Goal: Information Seeking & Learning: Learn about a topic

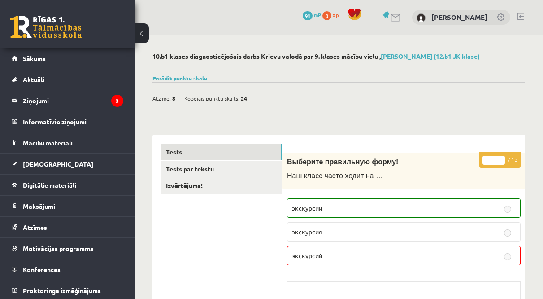
scroll to position [4062, 0]
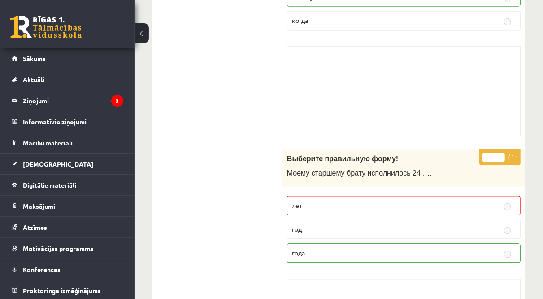
click at [39, 23] on link at bounding box center [46, 27] width 72 height 22
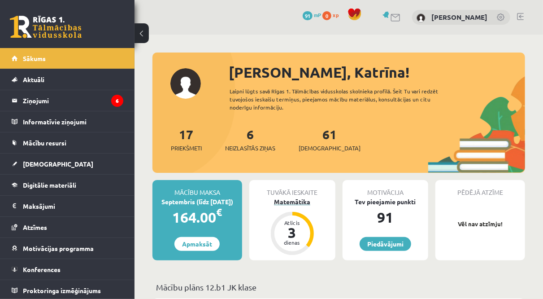
click at [299, 236] on div "3" at bounding box center [292, 232] width 27 height 14
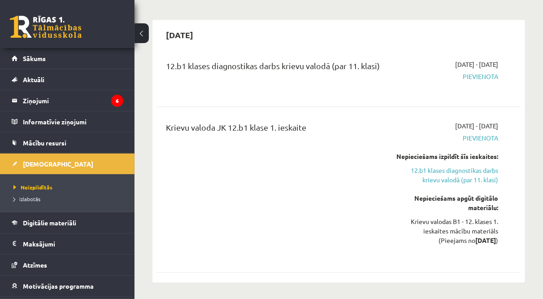
scroll to position [1004, 0]
click at [459, 166] on link "12.b1 klases diagnostikas darbs krievu valodā (par 11. klasi)" at bounding box center [447, 175] width 102 height 19
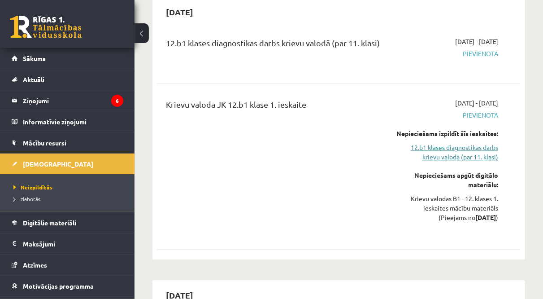
click at [452, 143] on link "12.b1 klases diagnostikas darbs krievu valodā (par 11. klasi)" at bounding box center [447, 152] width 102 height 19
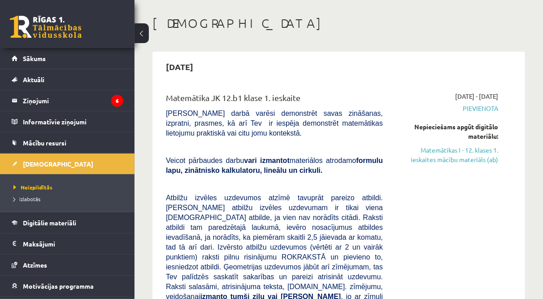
scroll to position [37, 0]
click at [443, 161] on link "Matemātikas I - 12. klases 1. ieskaites mācību materiāls (ab)" at bounding box center [447, 154] width 102 height 19
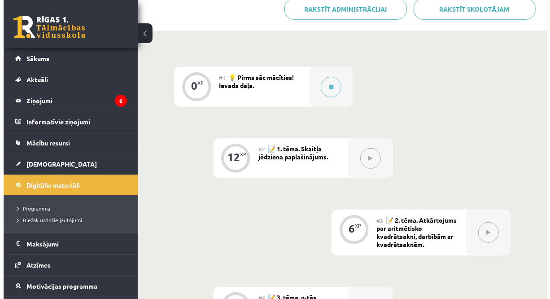
scroll to position [283, 0]
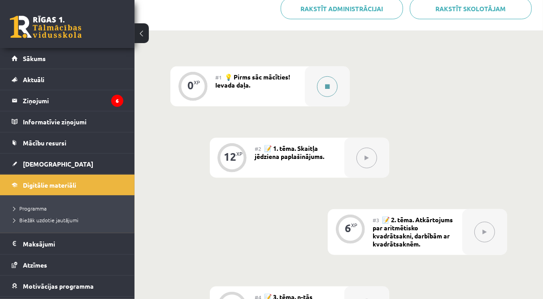
click at [323, 90] on button at bounding box center [327, 86] width 21 height 21
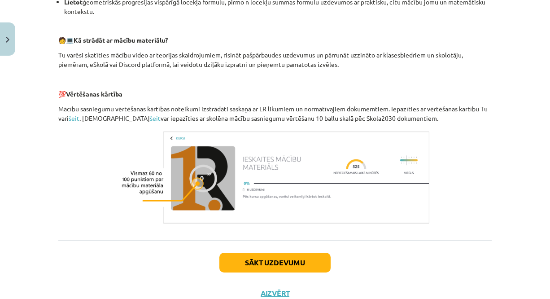
scroll to position [422, 0]
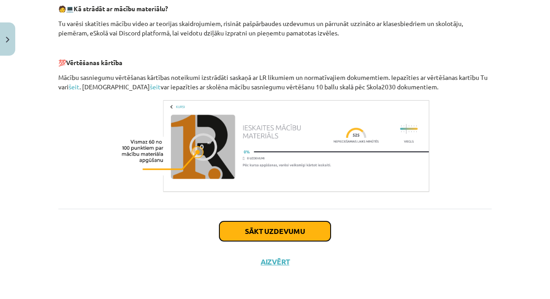
click at [252, 230] on button "Sākt uzdevumu" at bounding box center [274, 231] width 111 height 20
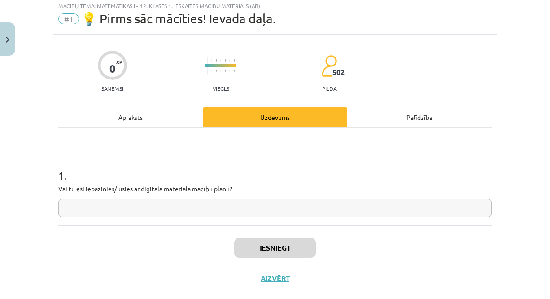
scroll to position [22, 0]
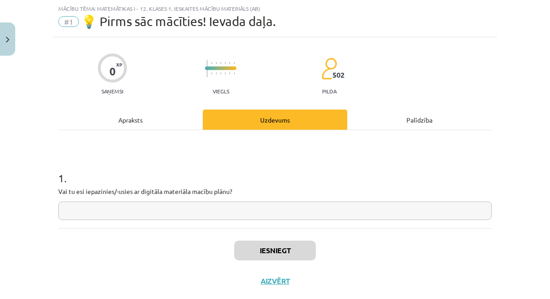
click at [243, 209] on input "text" at bounding box center [274, 210] width 433 height 18
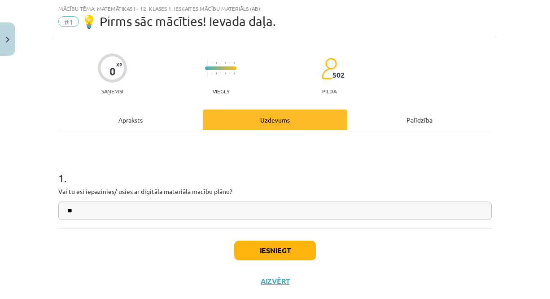
type input "**"
click at [266, 250] on button "Iesniegt" at bounding box center [275, 250] width 82 height 20
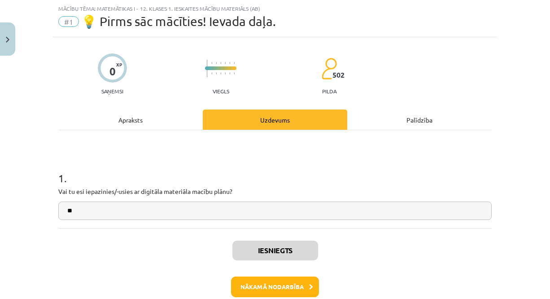
scroll to position [70, 0]
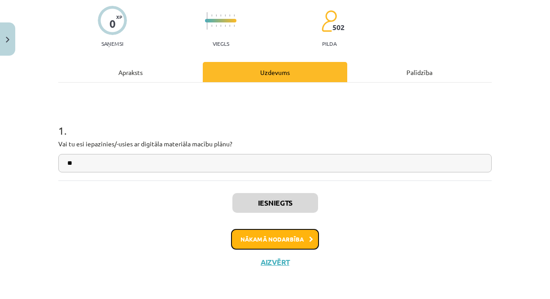
click at [279, 234] on button "Nākamā nodarbība" at bounding box center [275, 239] width 88 height 21
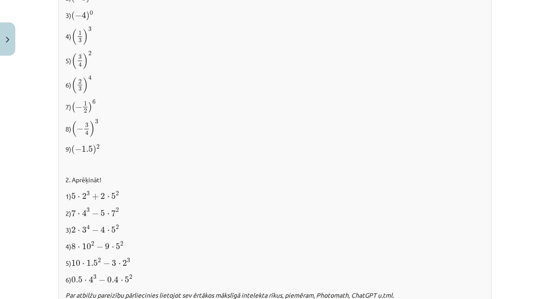
scroll to position [974, 0]
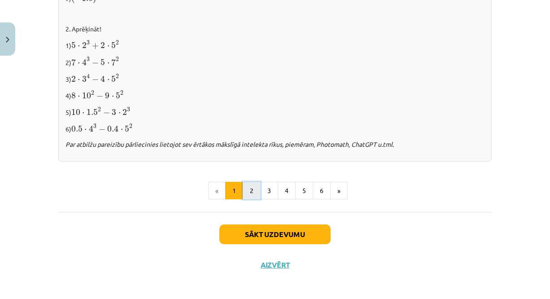
click at [250, 186] on button "2" at bounding box center [252, 191] width 18 height 18
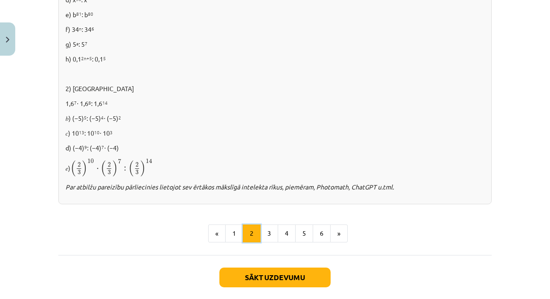
scroll to position [605, 0]
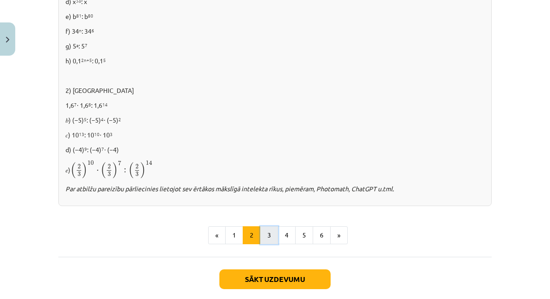
click at [263, 230] on button "3" at bounding box center [269, 235] width 18 height 18
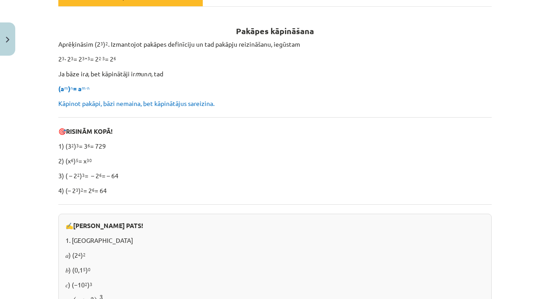
scroll to position [0, 0]
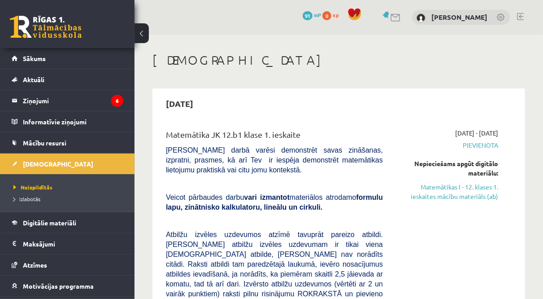
scroll to position [54, 0]
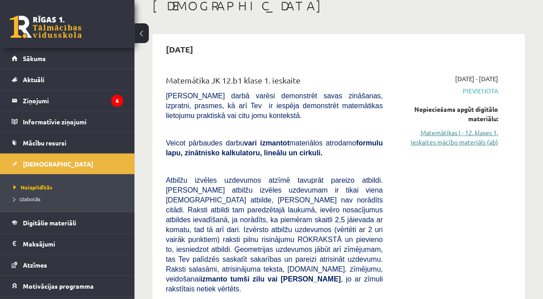
click at [460, 140] on link "Matemātikas I - 12. klases 1. ieskaites mācību materiāls (ab)" at bounding box center [447, 137] width 102 height 19
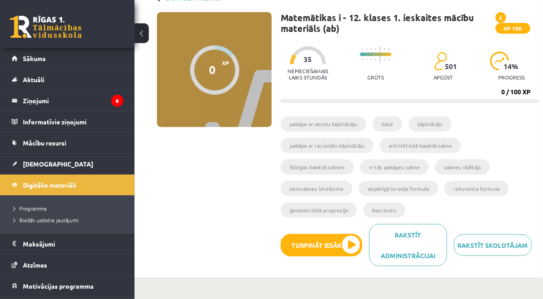
scroll to position [57, 0]
